Goal: Information Seeking & Learning: Learn about a topic

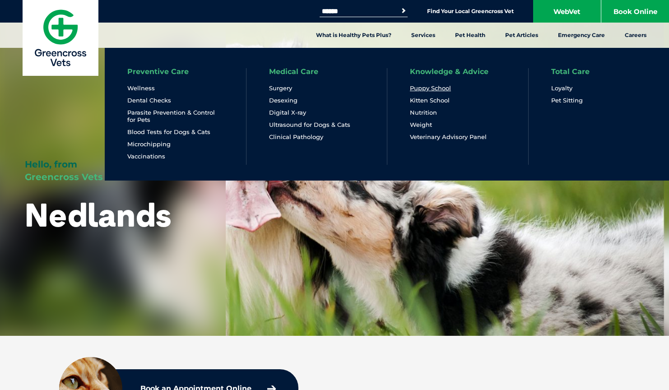
click at [431, 88] on link "Puppy School" at bounding box center [430, 88] width 41 height 8
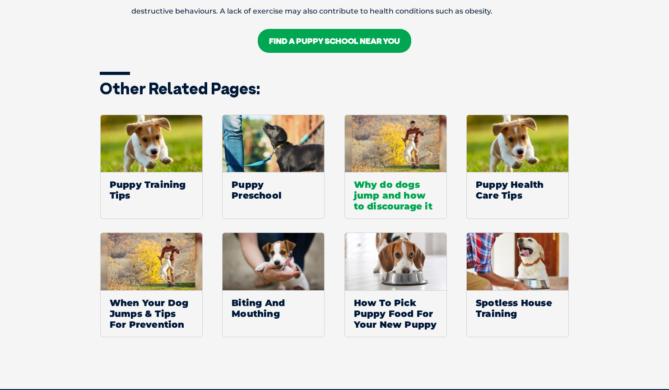
scroll to position [1288, 0]
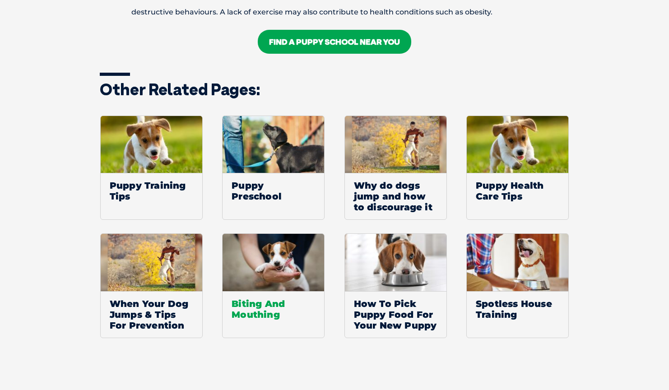
click at [253, 299] on span "Biting And Mouthing" at bounding box center [274, 309] width 102 height 36
click at [547, 296] on span "Spotless House Training" at bounding box center [518, 309] width 102 height 36
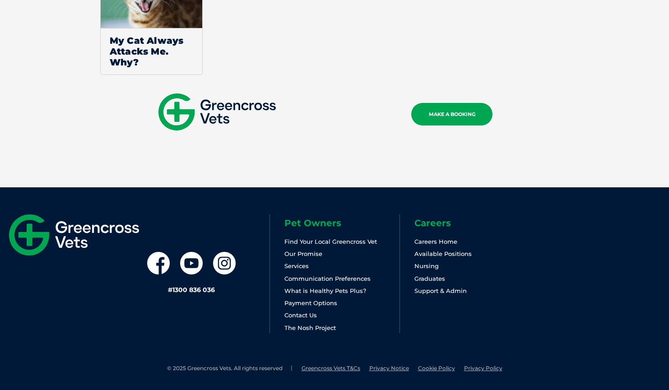
scroll to position [883, 0]
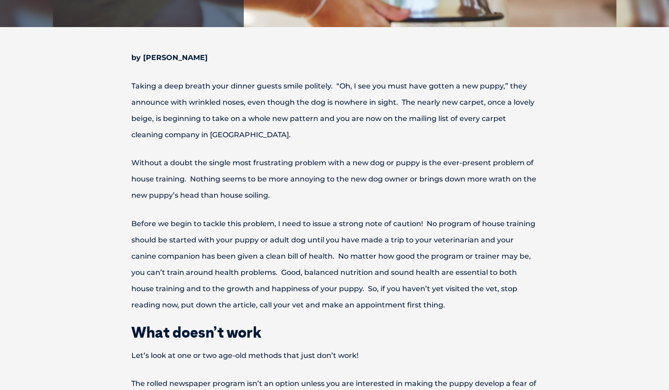
scroll to position [239, 0]
